Goal: Check status

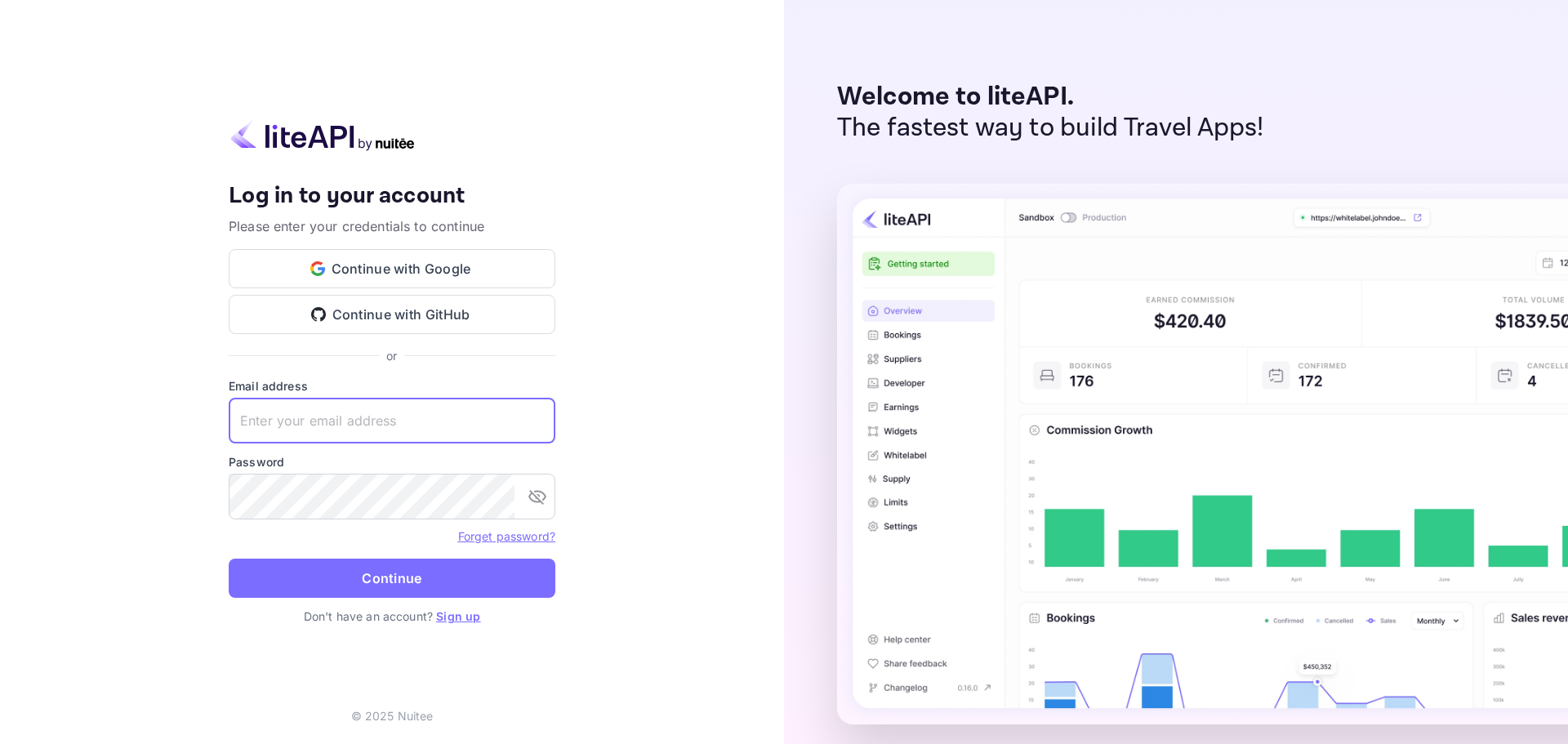
click at [308, 418] on input "text" at bounding box center [392, 421] width 327 height 46
paste input "[EMAIL_ADDRESS][DOMAIN_NAME]"
type input "[EMAIL_ADDRESS][DOMAIN_NAME]"
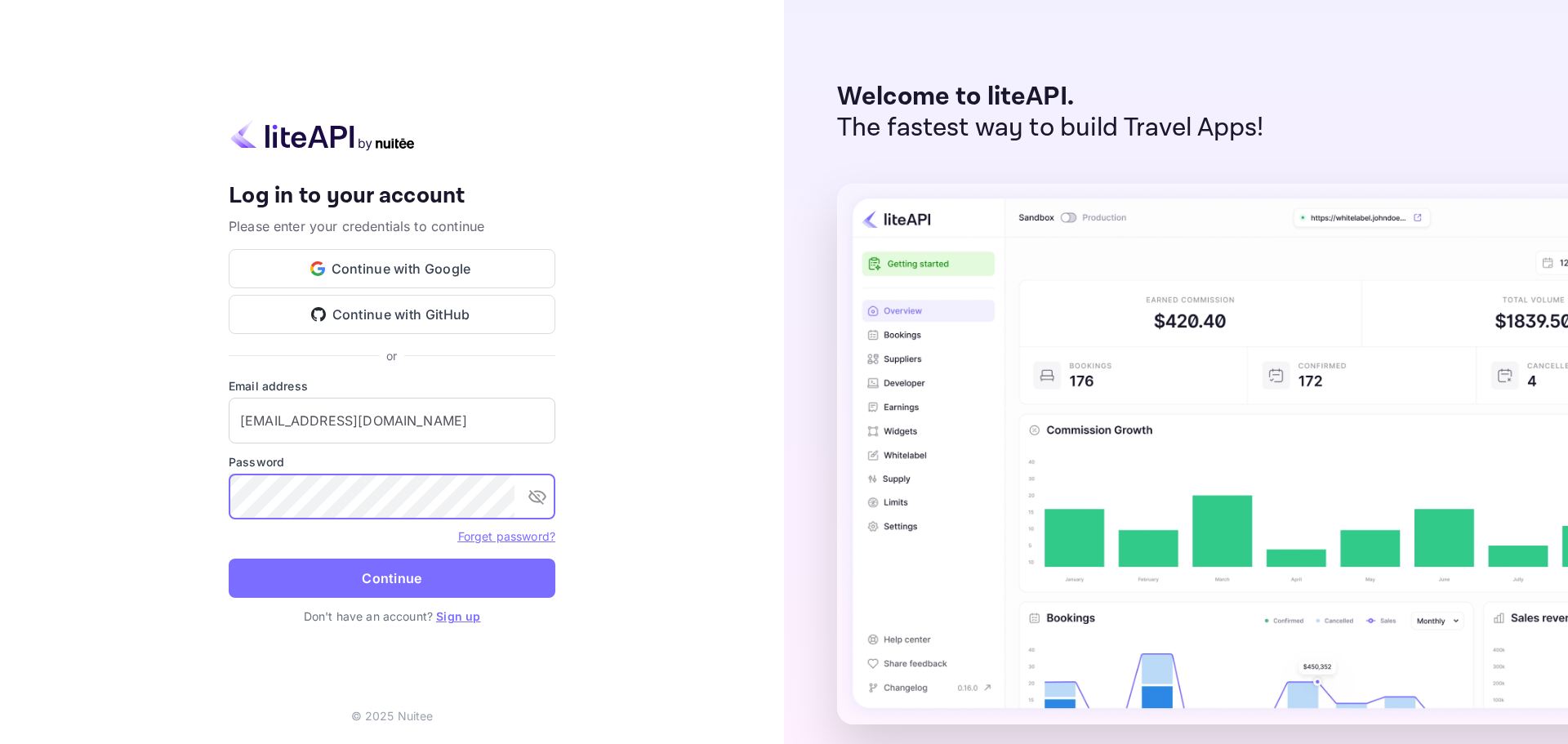
click at [268, 586] on button "Continue" at bounding box center [392, 578] width 327 height 39
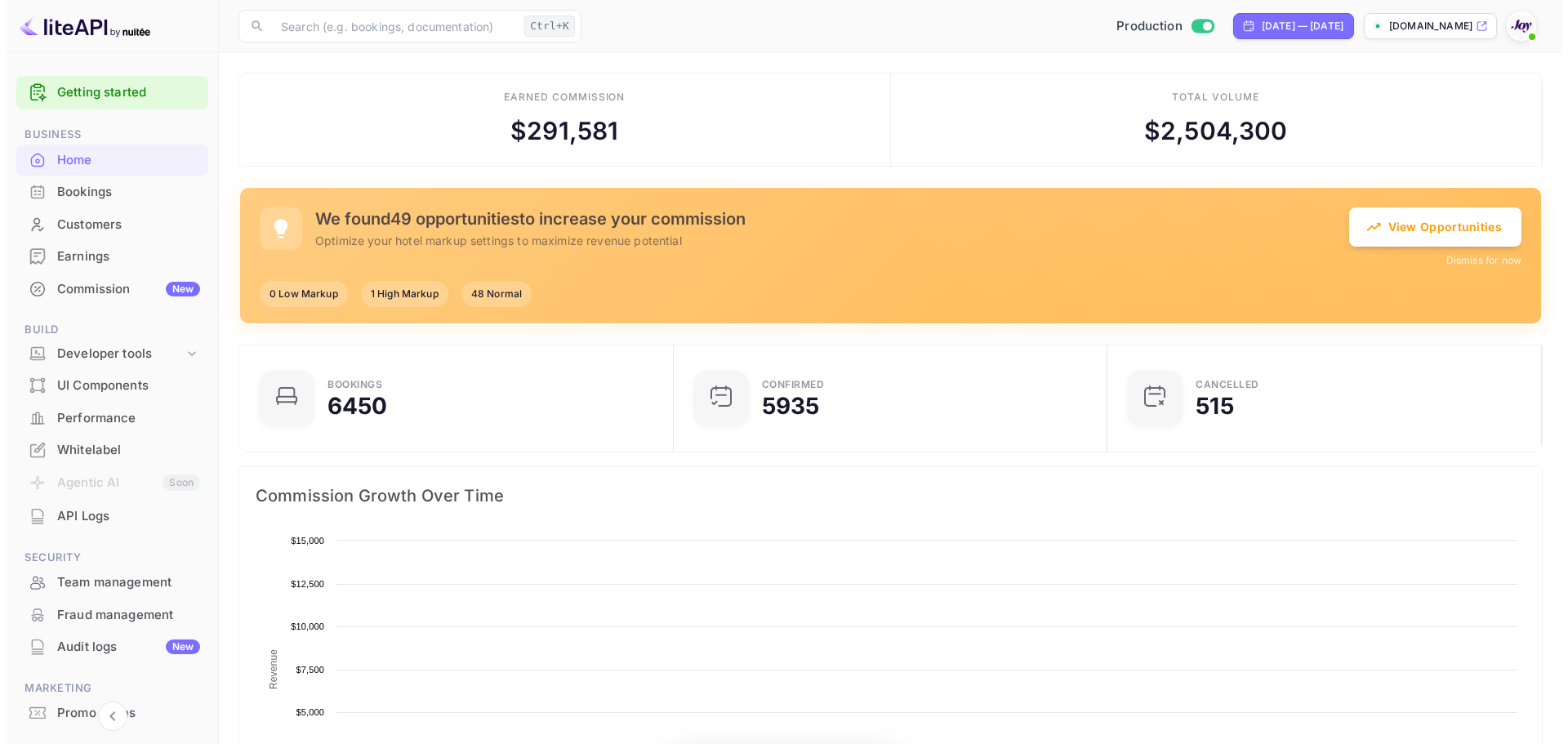
scroll to position [253, 412]
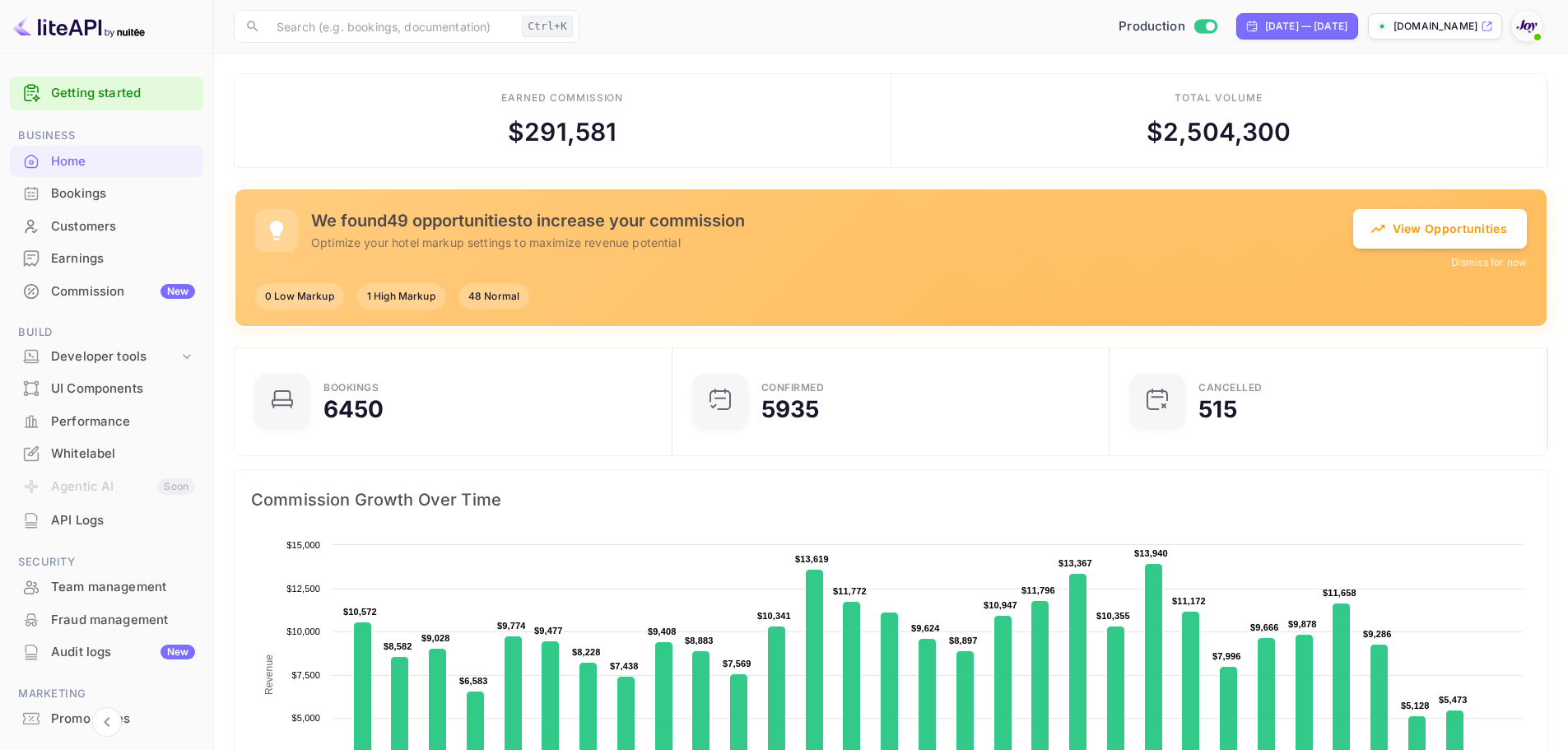
click at [102, 196] on div "Bookings" at bounding box center [123, 194] width 144 height 19
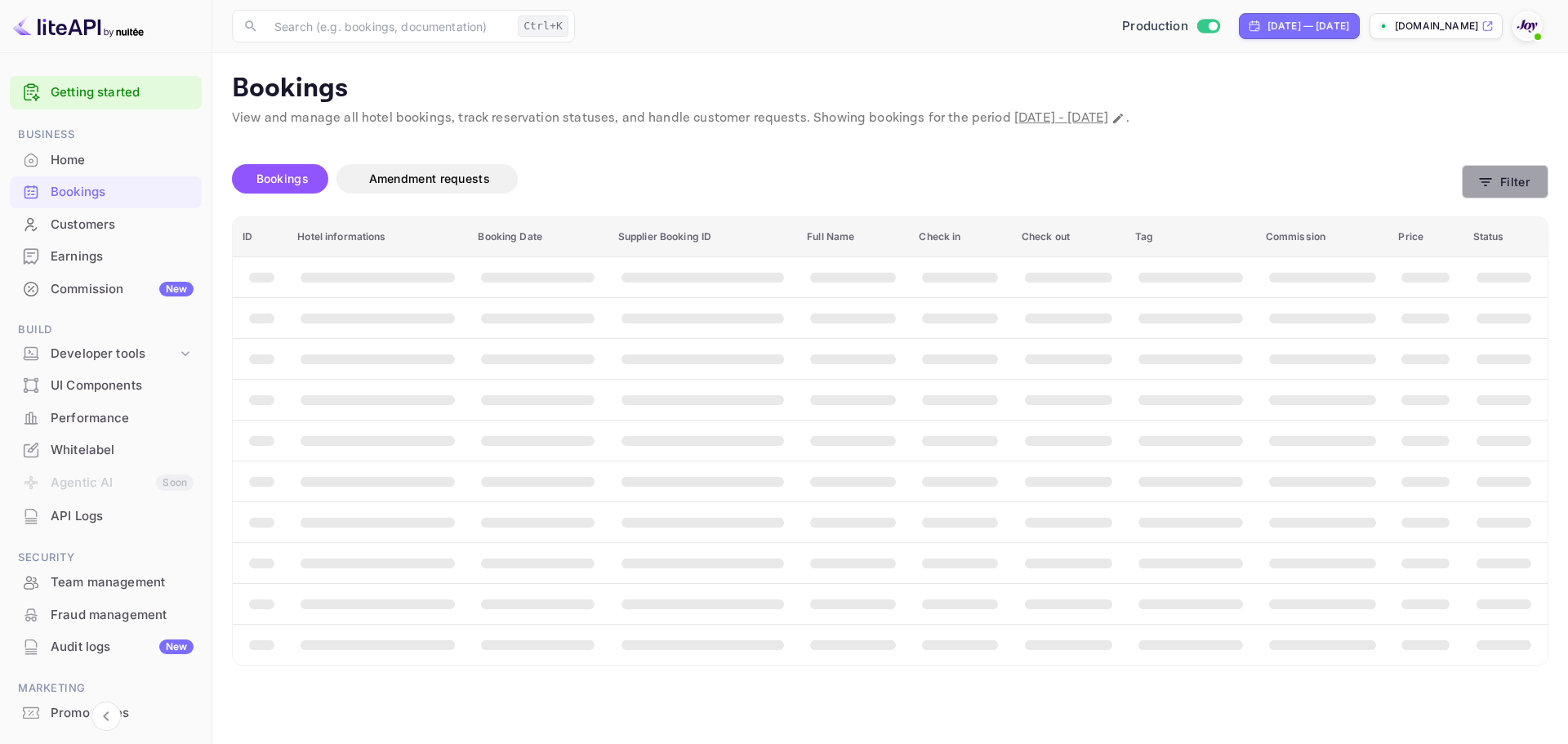
click at [1506, 186] on button "Filter" at bounding box center [1505, 182] width 87 height 33
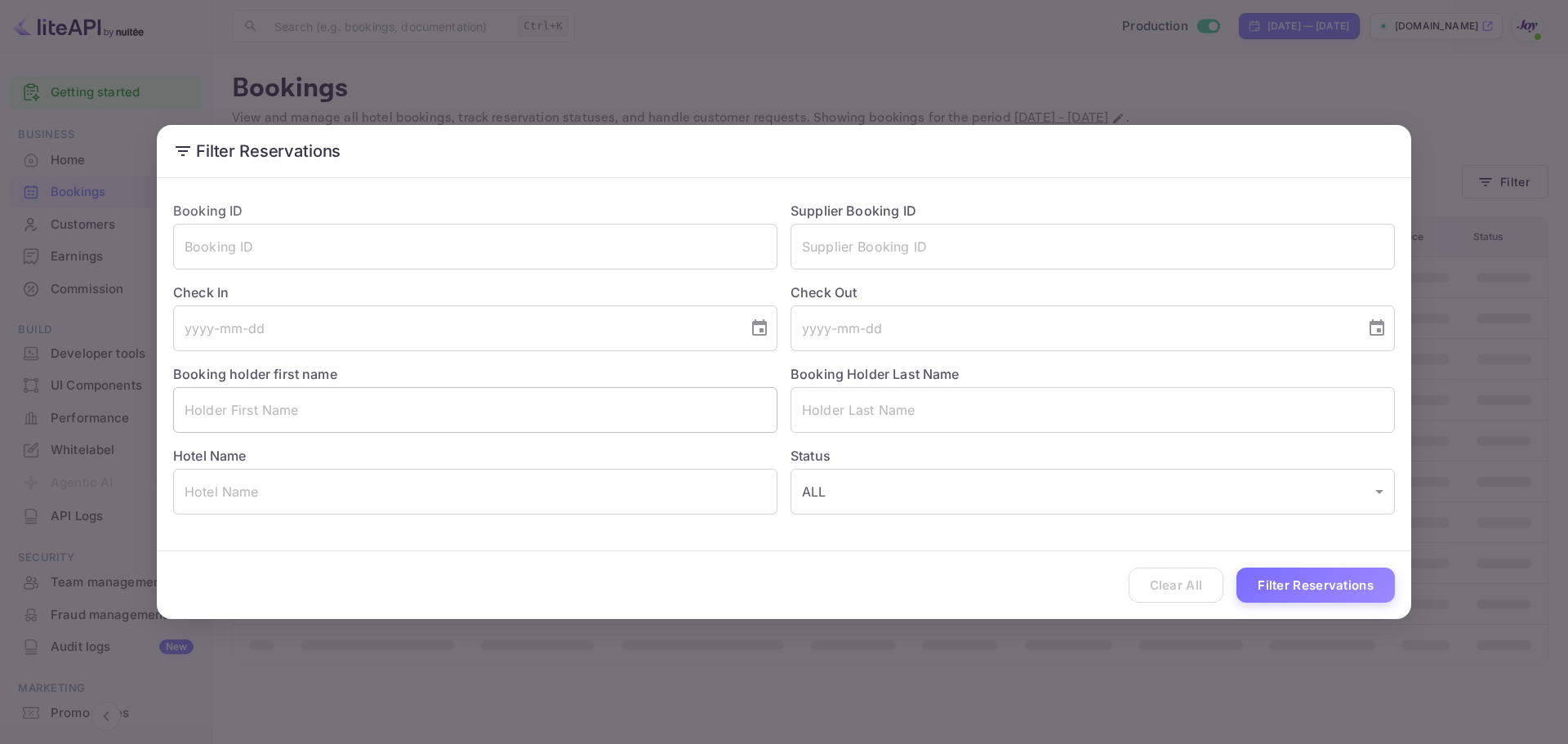
drag, startPoint x: 409, startPoint y: 382, endPoint x: 413, endPoint y: 400, distance: 18.4
click at [408, 383] on div "Booking holder first name ​" at bounding box center [468, 391] width 618 height 81
click at [414, 401] on input "text" at bounding box center [475, 410] width 604 height 46
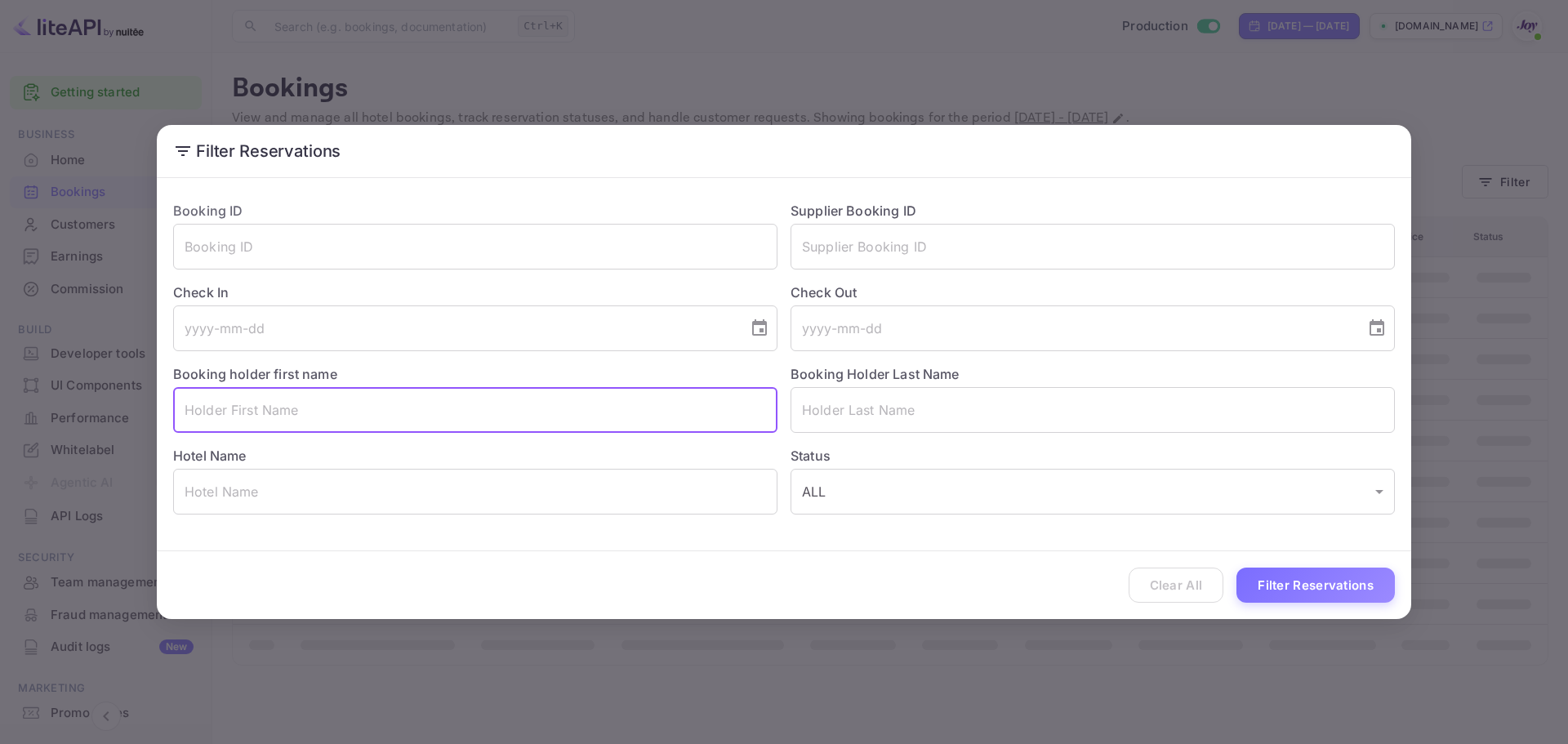
paste input "Imaad Yousef"
click at [414, 401] on input "Imaad Yousef" at bounding box center [475, 410] width 604 height 46
click at [661, 409] on input "Imaad Yousef" at bounding box center [475, 410] width 604 height 46
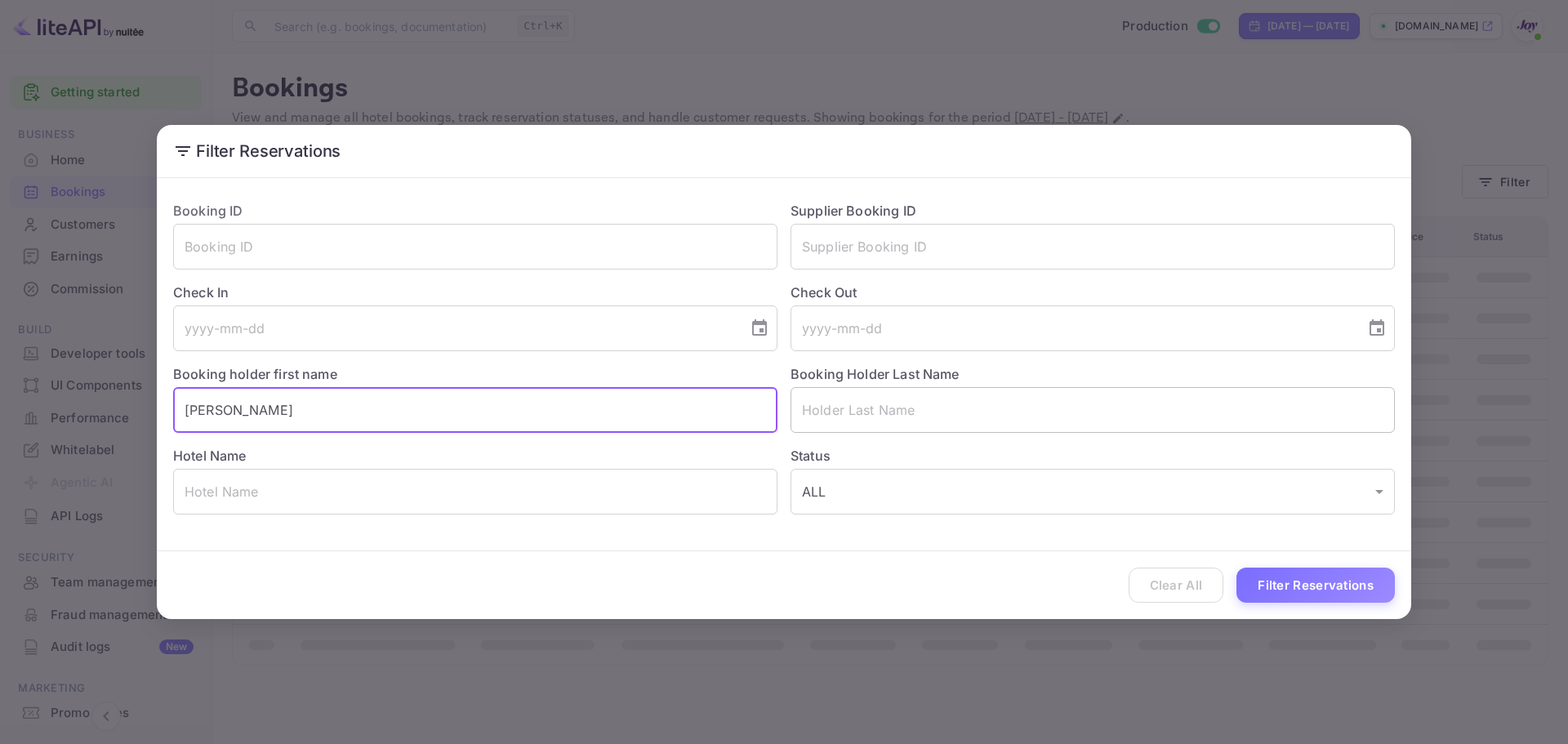
type input "Imaad Yousef"
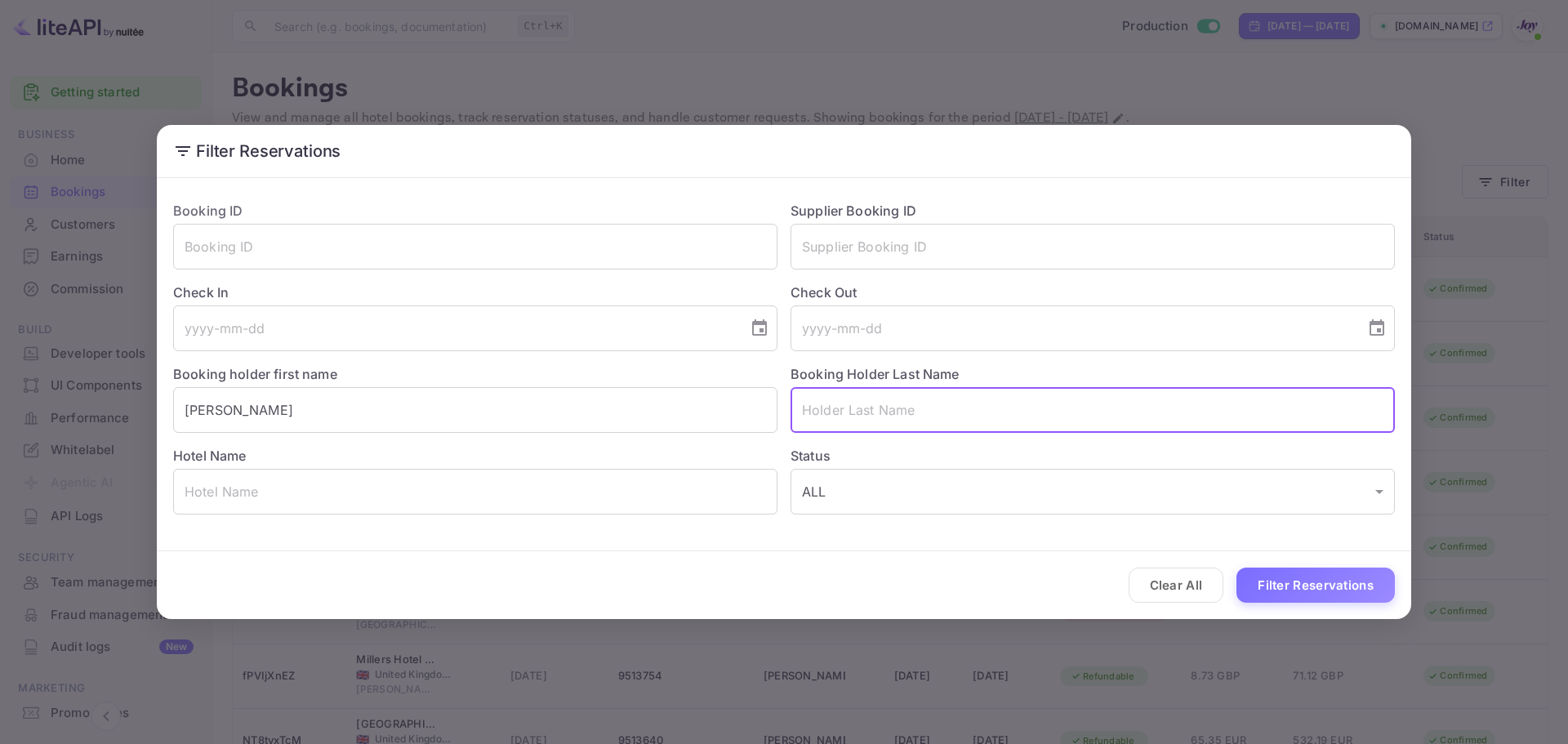
click at [885, 413] on input "text" at bounding box center [1092, 410] width 604 height 46
paste input "Yousef"
type input "Yousef"
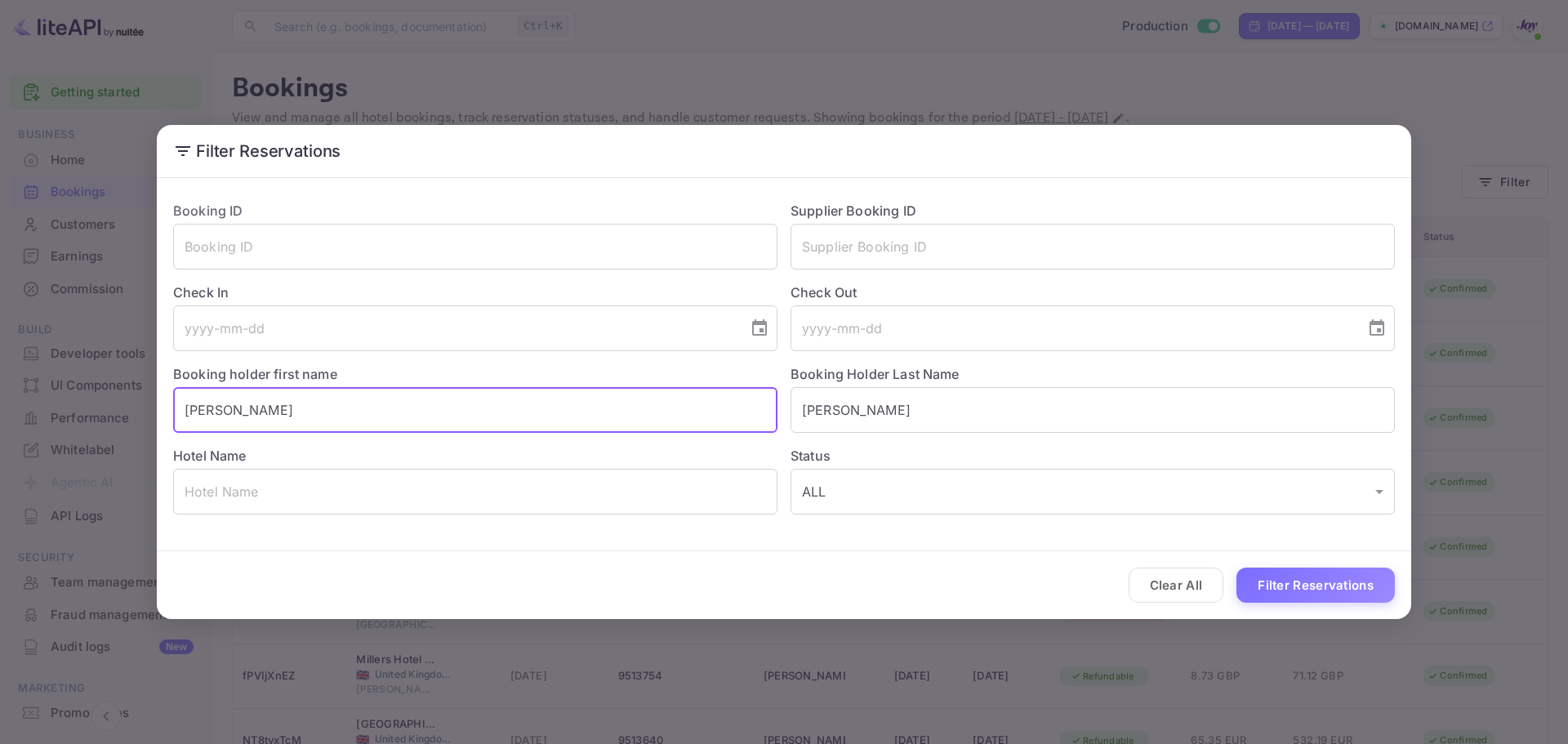
click at [687, 414] on input "Imaad Yousef" at bounding box center [475, 410] width 604 height 46
type input "Imaad"
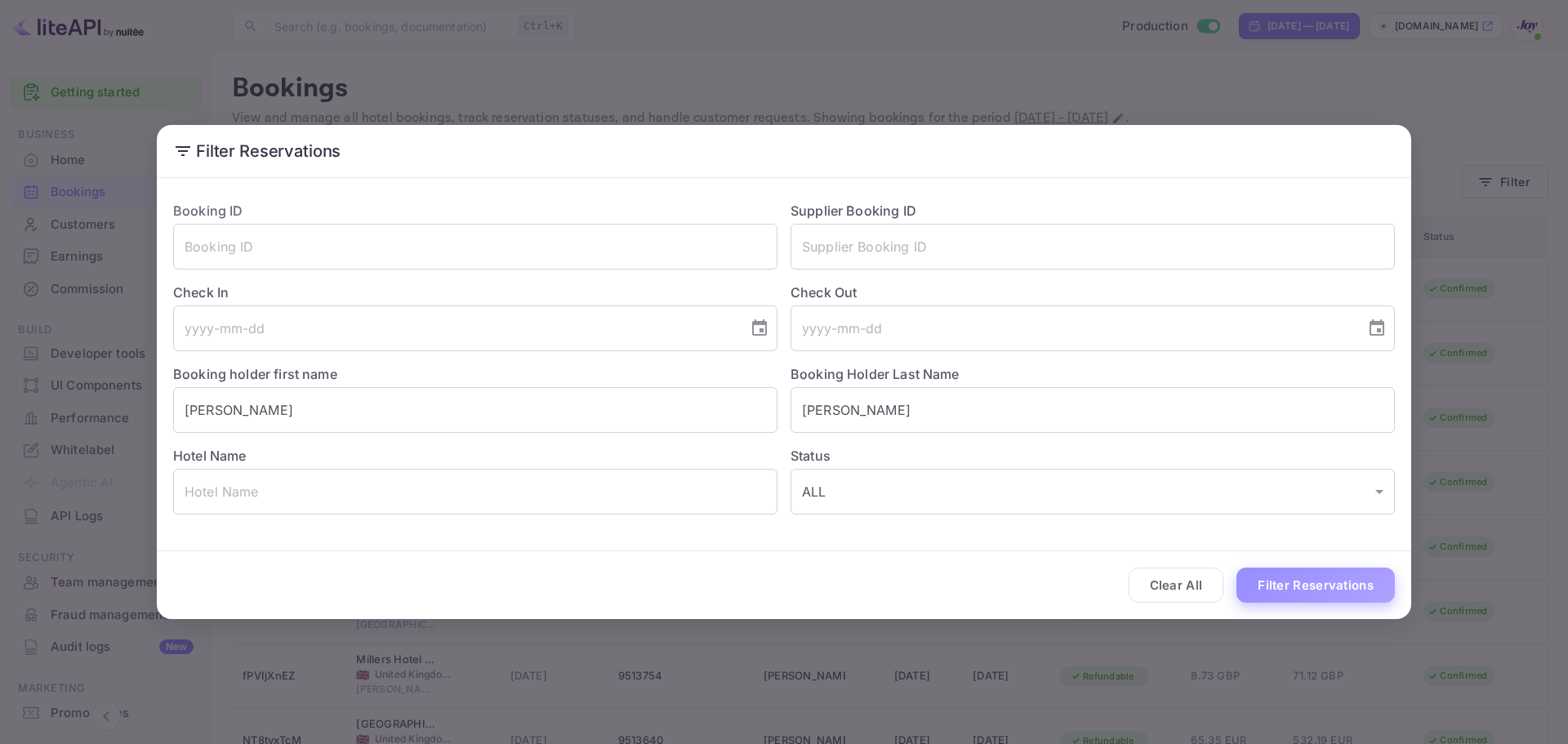
click at [1379, 583] on button "Filter Reservations" at bounding box center [1316, 585] width 159 height 35
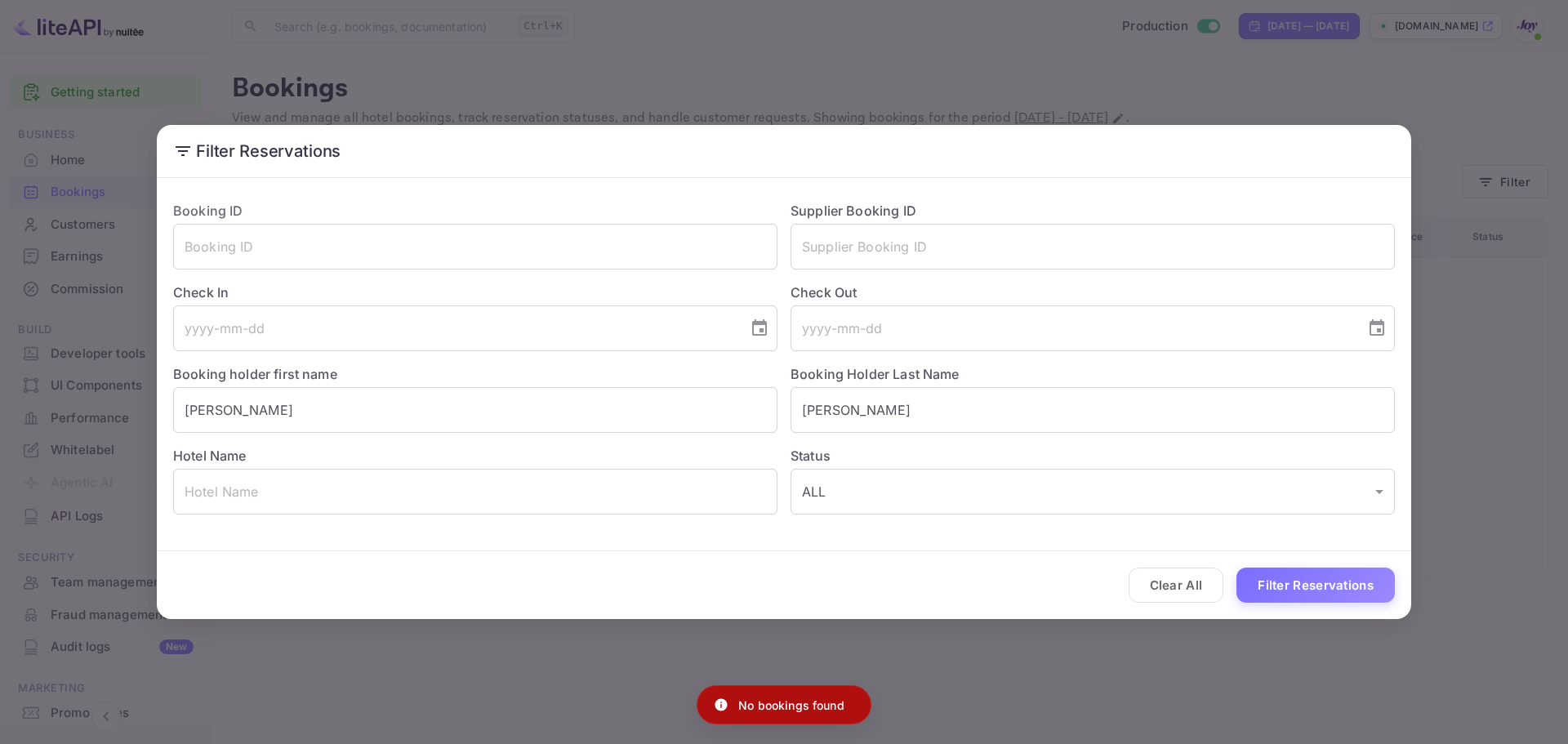
click at [903, 87] on div "Filter Reservations Booking ID ​ Supplier Booking ID ​ Check In ​ Check Out ​ B…" at bounding box center [784, 372] width 1568 height 744
